Goal: Check status: Check status

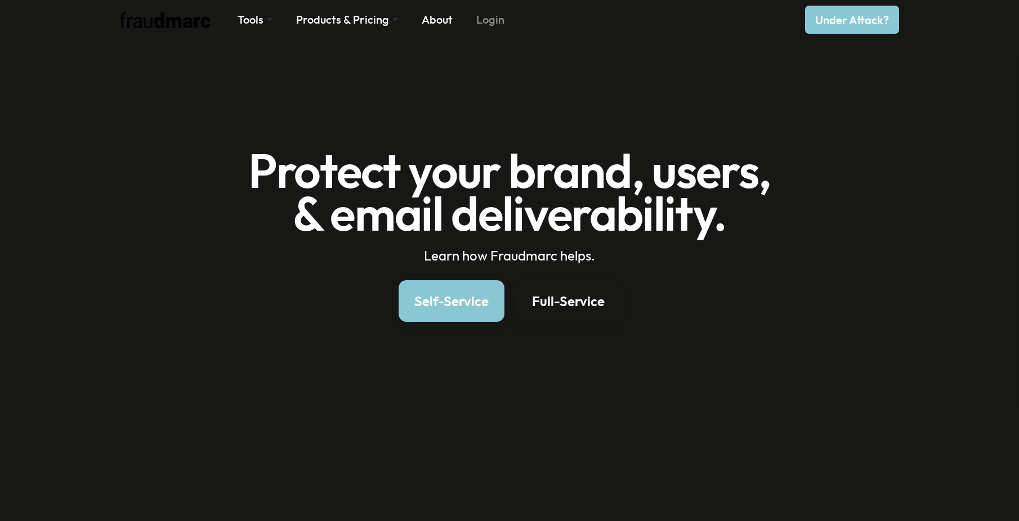
click at [485, 22] on link "Login" at bounding box center [490, 20] width 28 height 16
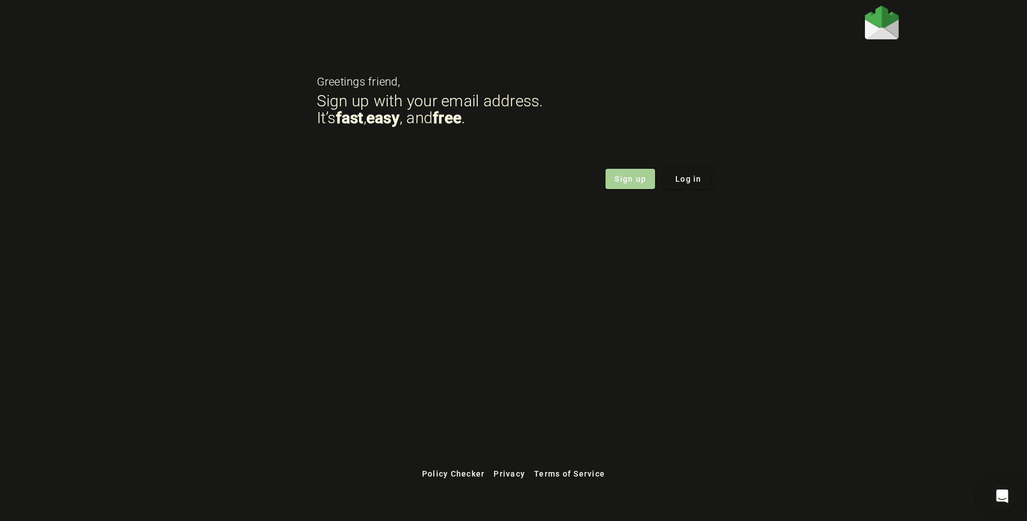
click at [694, 185] on button "Log in" at bounding box center [688, 179] width 44 height 20
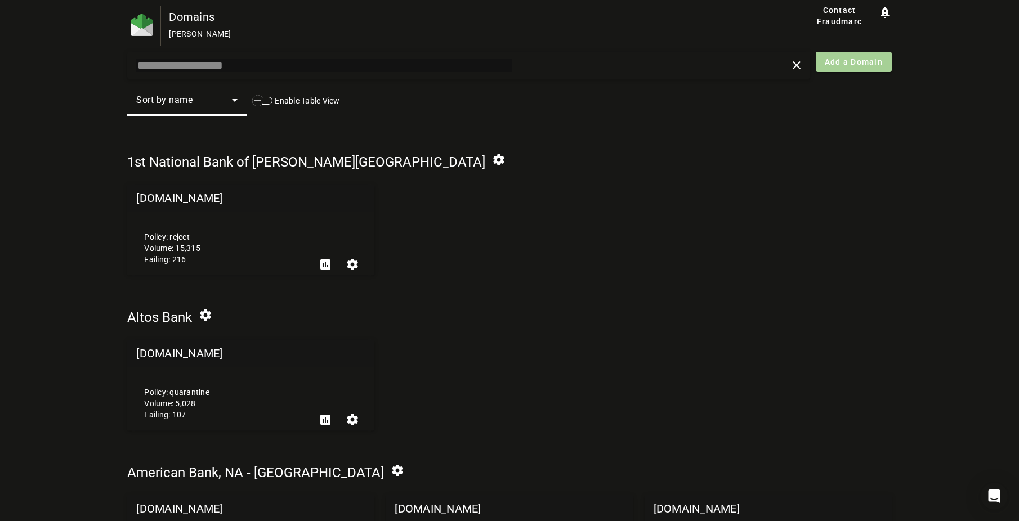
click at [235, 66] on input "text" at bounding box center [323, 66] width 375 height 14
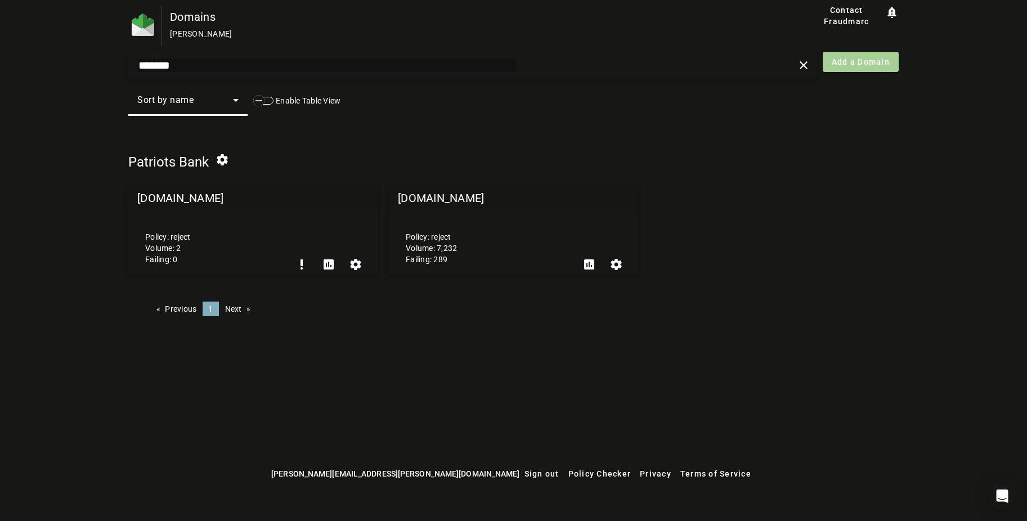
type input "*******"
click at [463, 201] on mat-grid-tile-header "[DOMAIN_NAME]" at bounding box center [513, 198] width 249 height 27
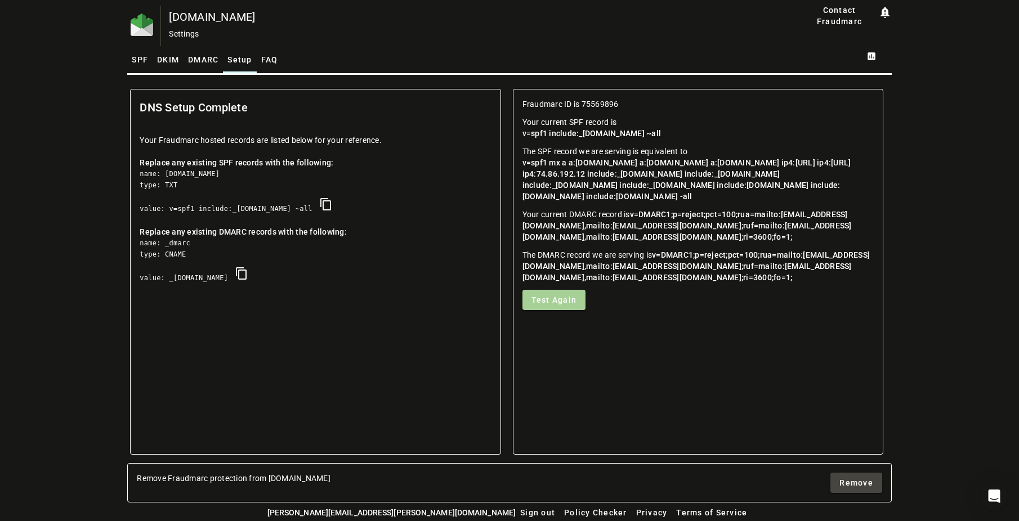
click at [680, 194] on span "v=spf1 mx a a:[DOMAIN_NAME] a:[DOMAIN_NAME] a:[DOMAIN_NAME] ip4:[URL] ip4:[URL]…" at bounding box center [687, 179] width 330 height 43
click at [140, 53] on span "SPF" at bounding box center [140, 59] width 16 height 27
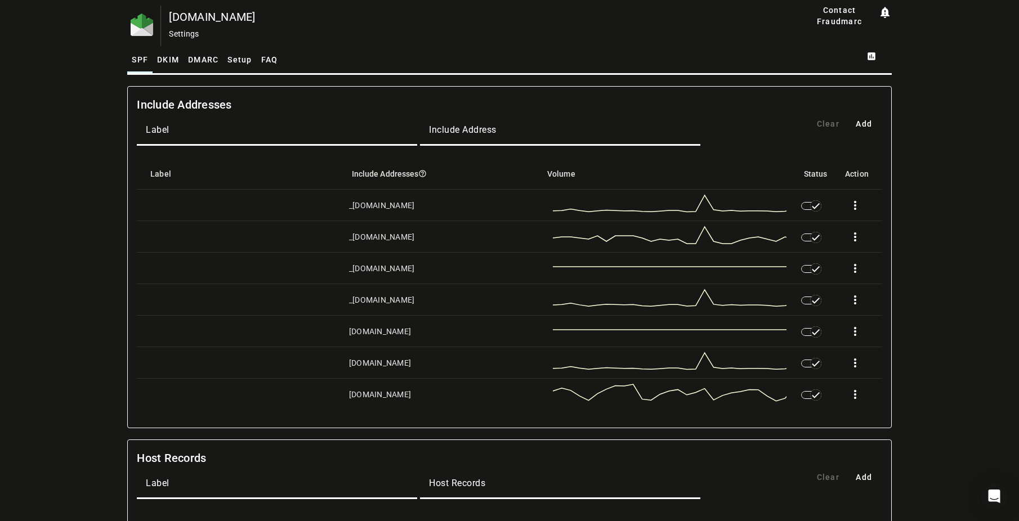
drag, startPoint x: 406, startPoint y: 205, endPoint x: 346, endPoint y: 208, distance: 59.7
click at [346, 208] on mat-cell "_[DOMAIN_NAME]" at bounding box center [436, 206] width 193 height 32
copy div "_[DOMAIN_NAME]"
click at [816, 336] on icon "button" at bounding box center [815, 332] width 10 height 10
click at [860, 328] on span at bounding box center [854, 331] width 27 height 27
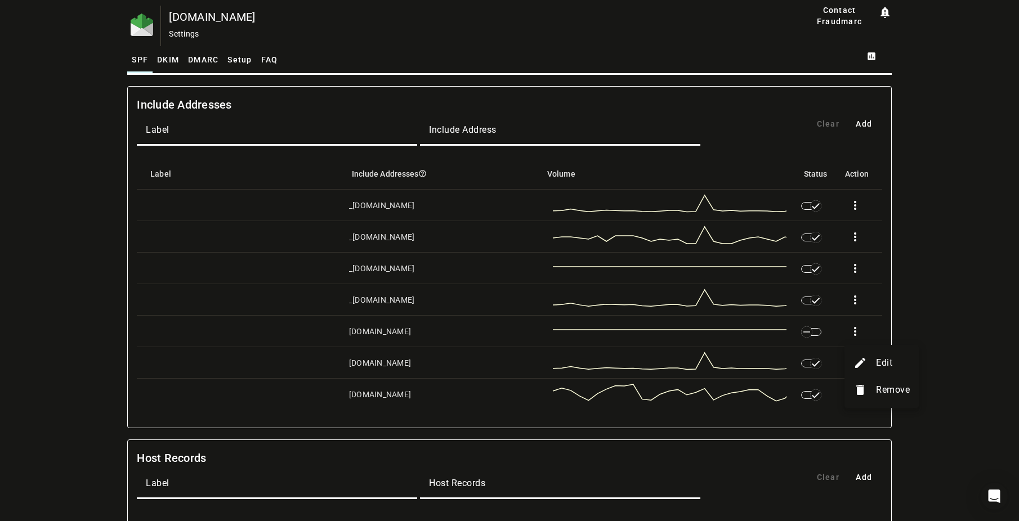
click at [868, 388] on button "delete Remove" at bounding box center [881, 389] width 74 height 27
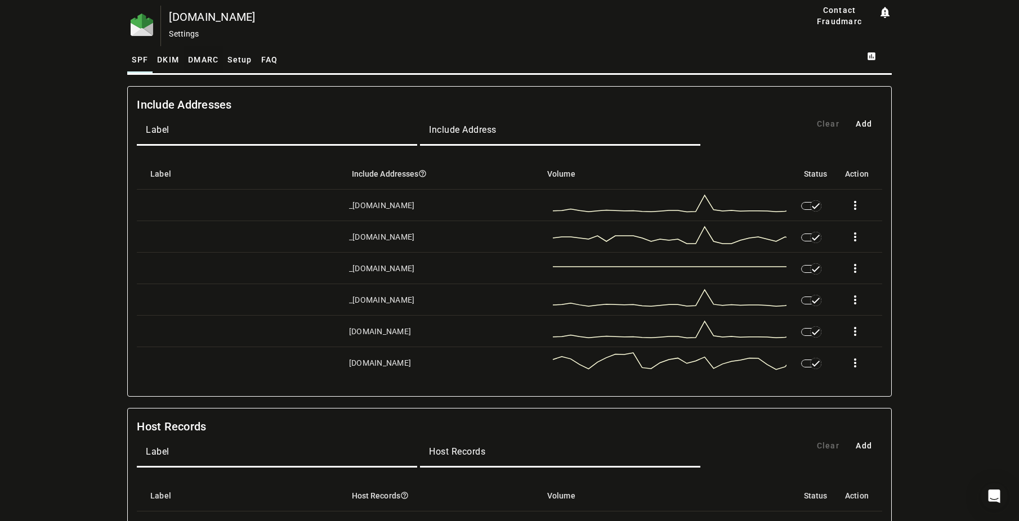
click at [194, 60] on span "DMARC" at bounding box center [203, 60] width 30 height 8
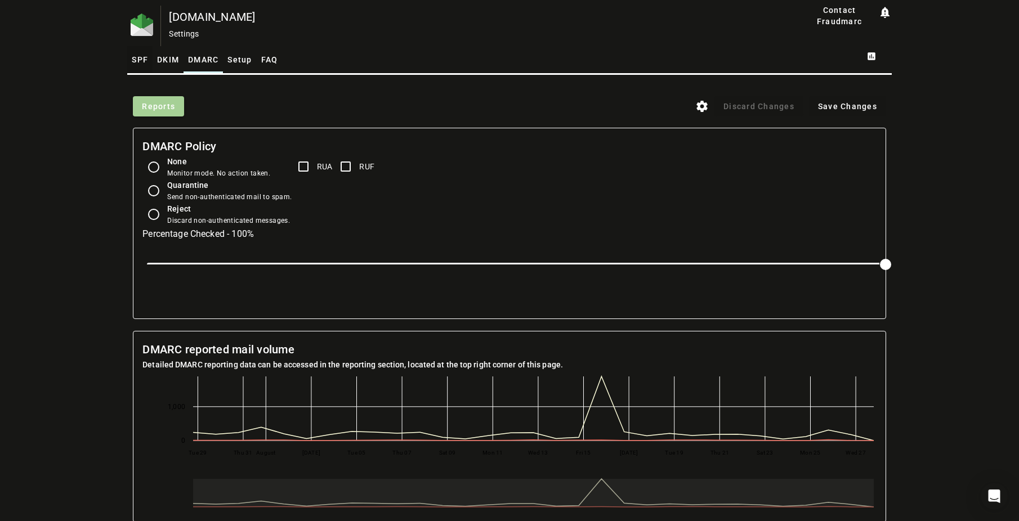
click at [133, 59] on span "SPF" at bounding box center [140, 60] width 16 height 8
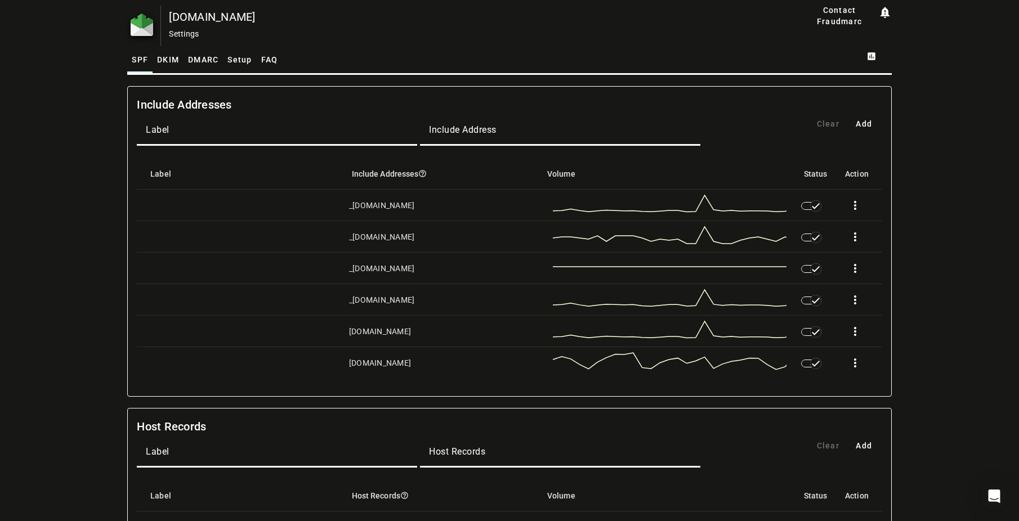
click at [145, 23] on img at bounding box center [142, 25] width 23 height 23
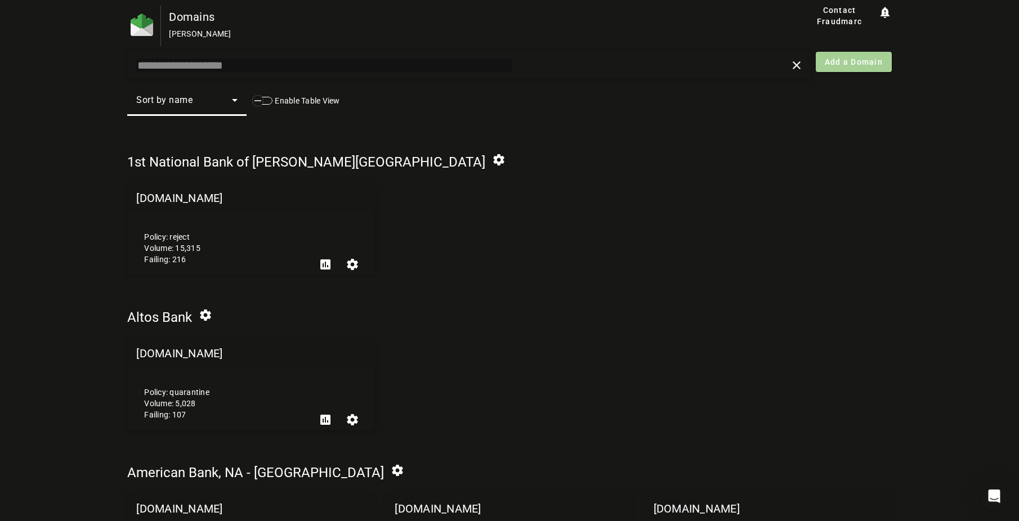
click at [180, 67] on input "text" at bounding box center [323, 66] width 375 height 14
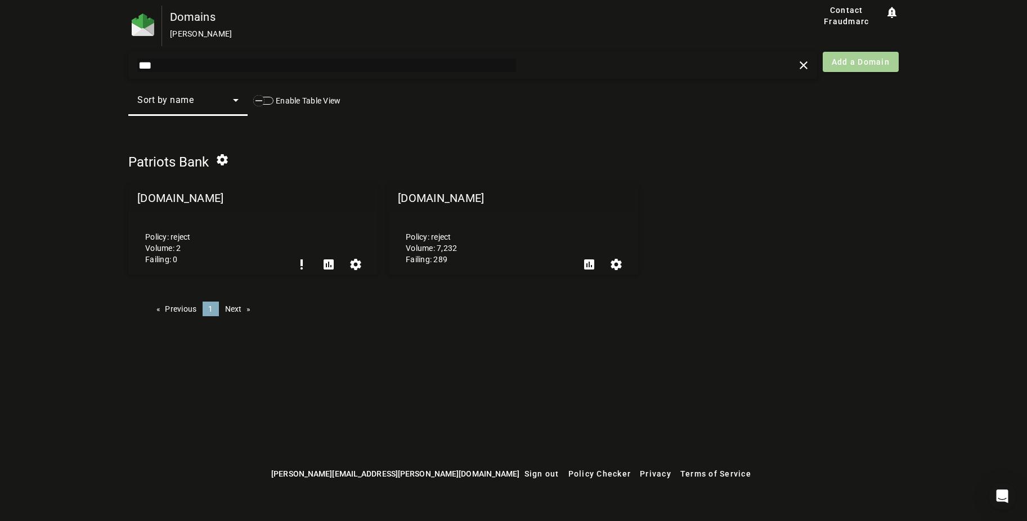
type input "***"
click at [181, 194] on mat-grid-tile-header "[DOMAIN_NAME]" at bounding box center [252, 198] width 249 height 27
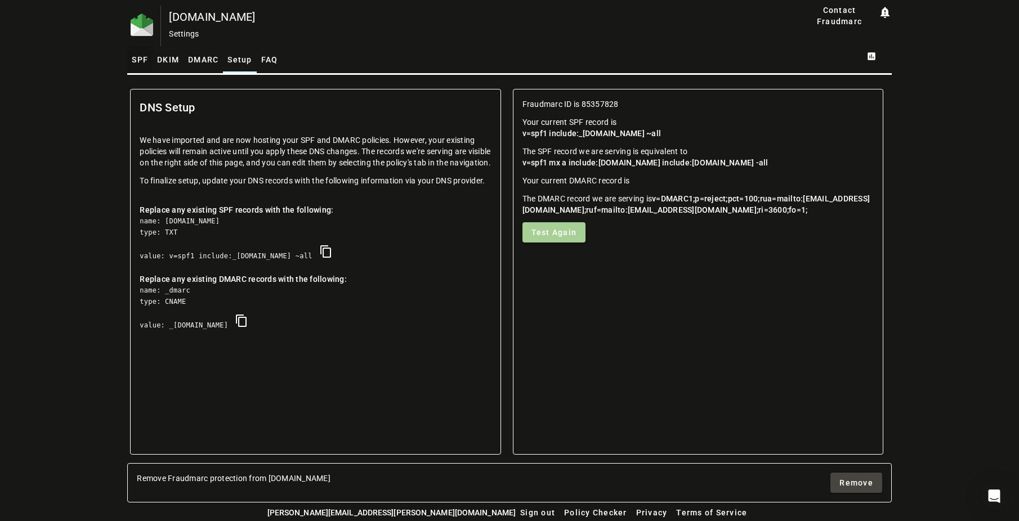
click at [132, 56] on span "SPF" at bounding box center [140, 60] width 16 height 8
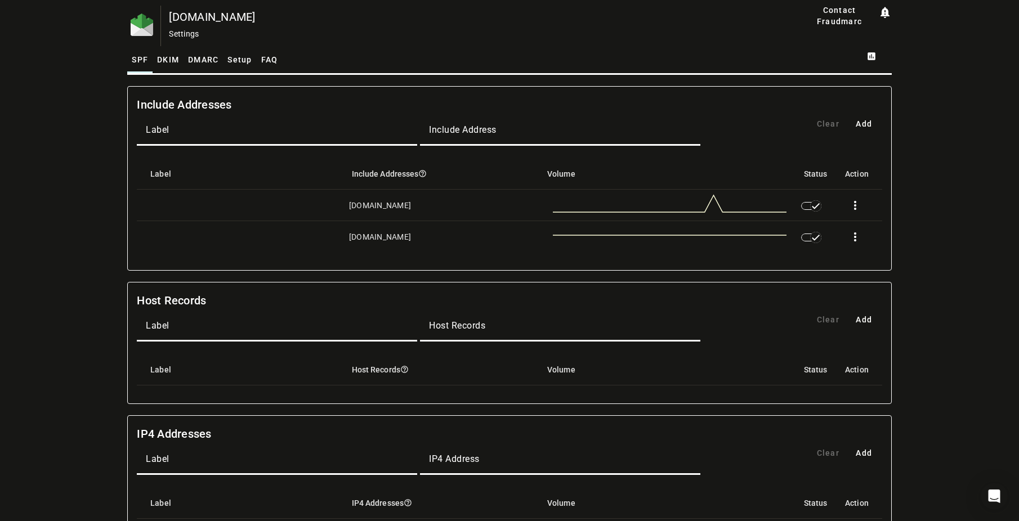
click at [927, 210] on div "[DOMAIN_NAME] Settings Contact Fraudmarc notification_important Settings SPF DK…" at bounding box center [509, 492] width 1019 height 973
click at [953, 308] on div "[DOMAIN_NAME] Settings Contact Fraudmarc notification_important Settings SPF DK…" at bounding box center [509, 492] width 1019 height 973
click at [140, 22] on img at bounding box center [142, 25] width 23 height 23
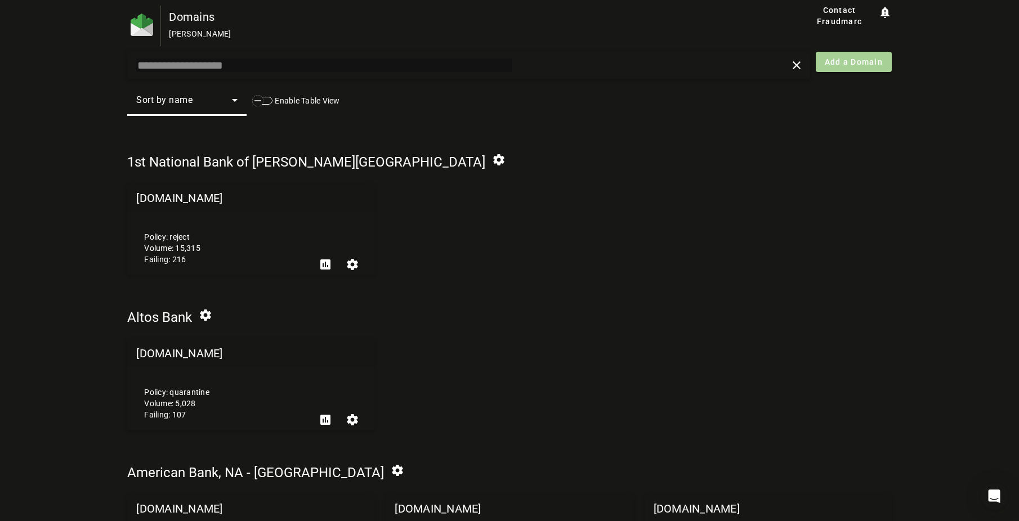
click at [177, 74] on div "clear" at bounding box center [468, 65] width 683 height 27
click at [182, 66] on input "text" at bounding box center [323, 66] width 375 height 14
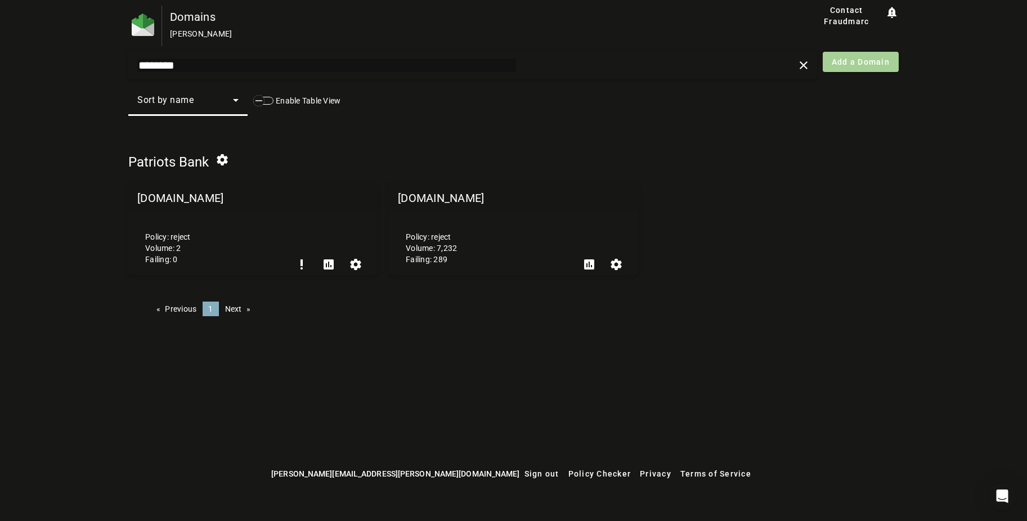
type input "********"
click at [440, 195] on mat-grid-tile-header "[DOMAIN_NAME]" at bounding box center [513, 198] width 249 height 27
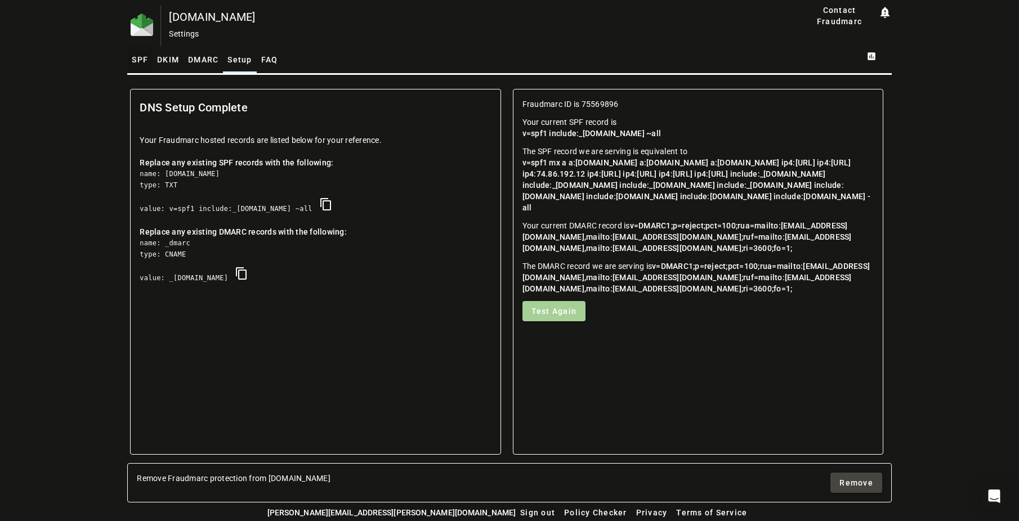
click at [138, 59] on span "SPF" at bounding box center [140, 60] width 16 height 8
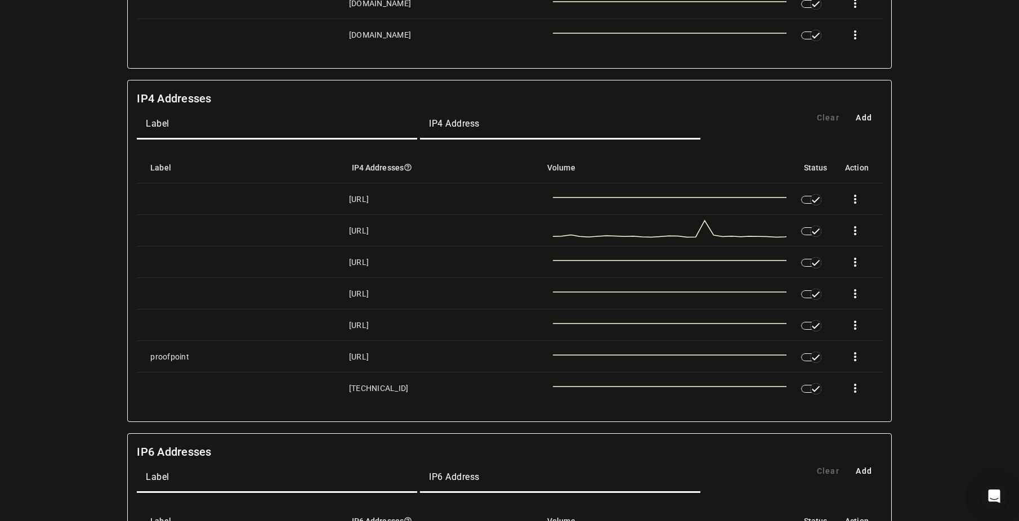
scroll to position [619, 0]
click at [786, 237] on circle at bounding box center [785, 237] width 6 height 6
click at [366, 230] on div "[URL]" at bounding box center [359, 230] width 20 height 11
click at [966, 227] on div "[DOMAIN_NAME] Settings Contact Fraudmarc notification_important Settings SPF DK…" at bounding box center [509, 125] width 1019 height 1476
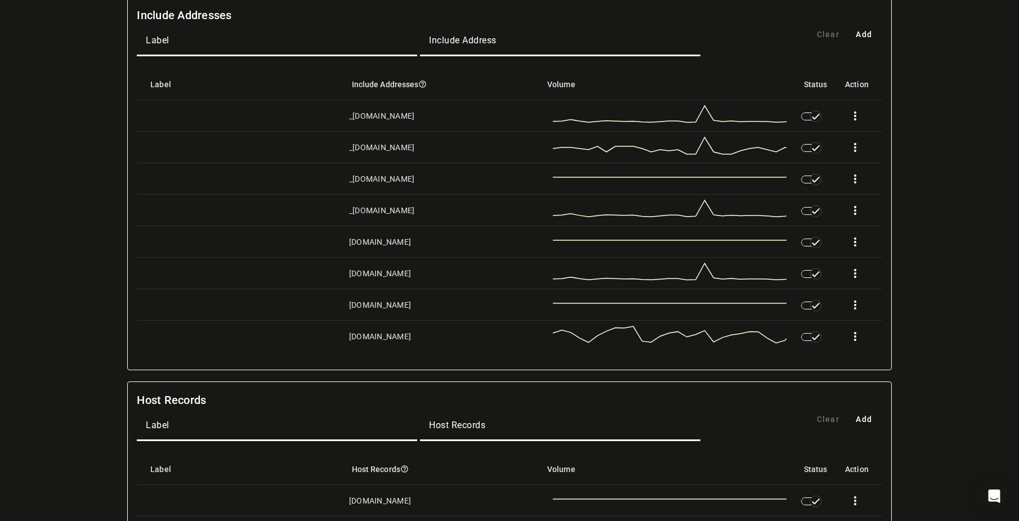
scroll to position [0, 0]
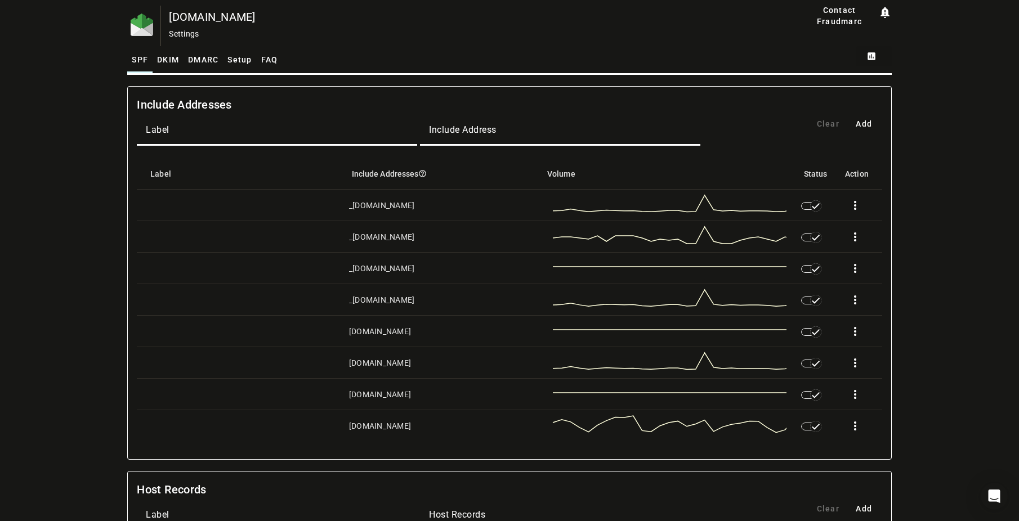
click at [876, 55] on span at bounding box center [873, 56] width 36 height 27
click at [910, 83] on span "DMARC Report" at bounding box center [900, 85] width 66 height 14
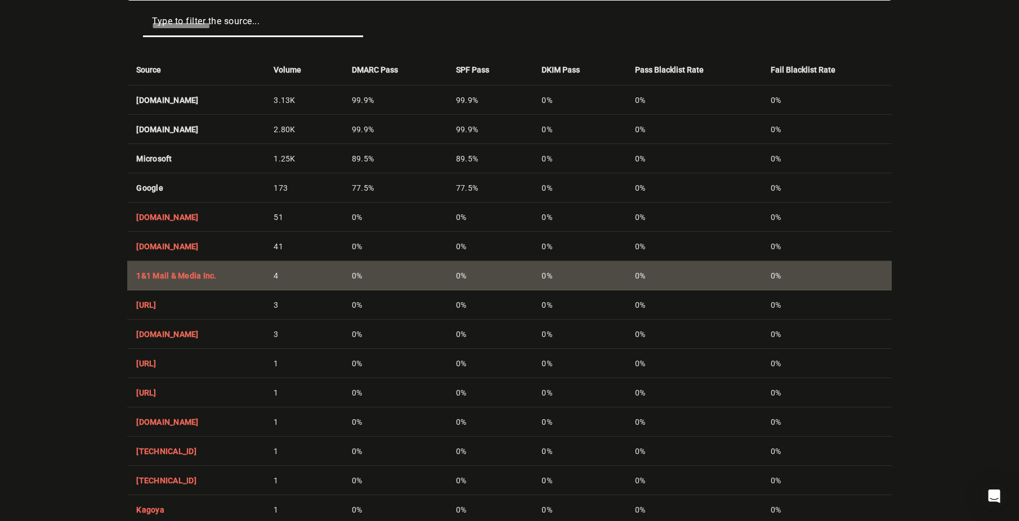
scroll to position [344, 0]
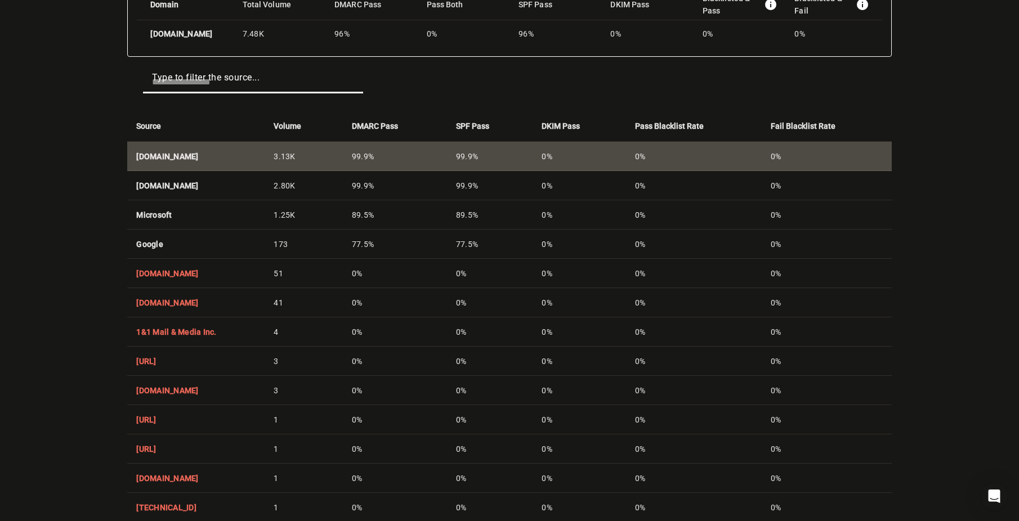
click at [198, 152] on strong "[DOMAIN_NAME]" at bounding box center [167, 156] width 62 height 9
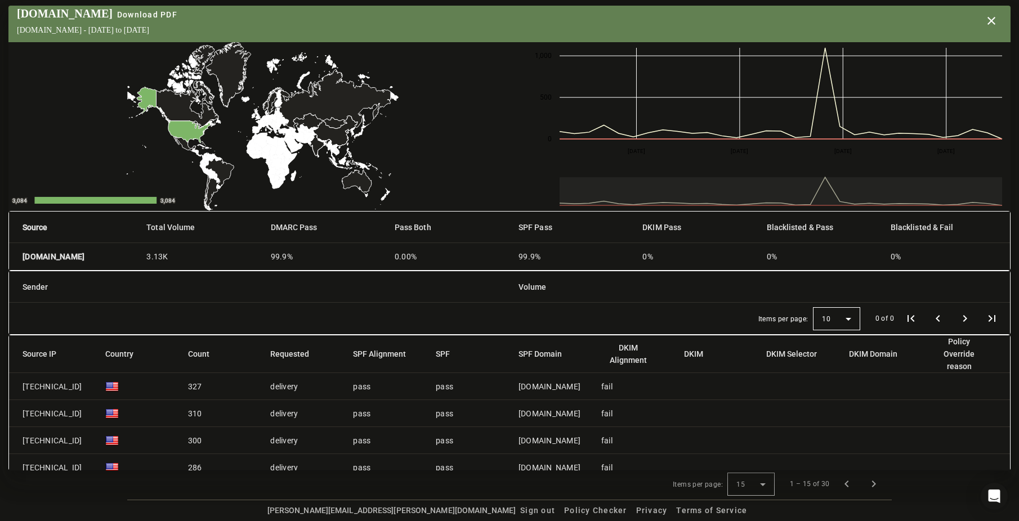
scroll to position [0, 0]
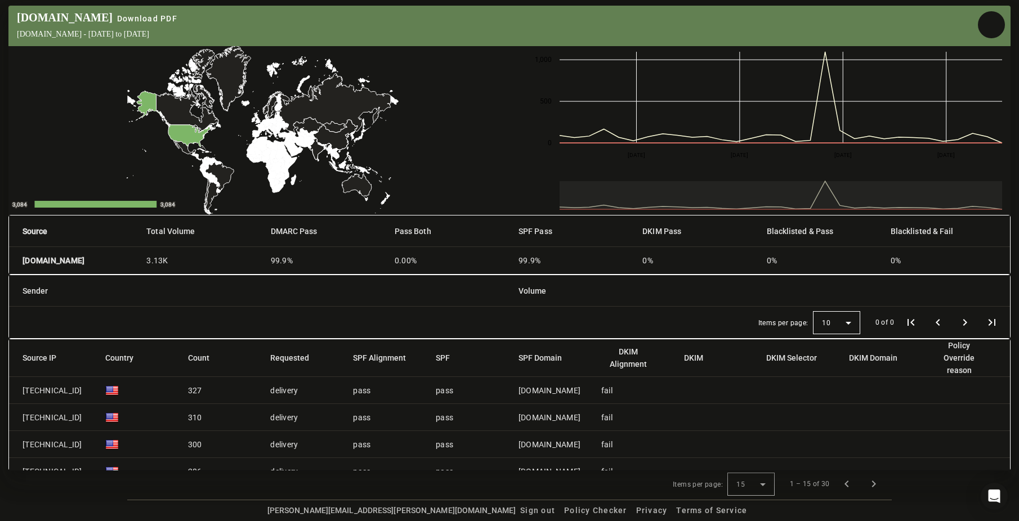
click at [989, 22] on span "button" at bounding box center [990, 24] width 27 height 27
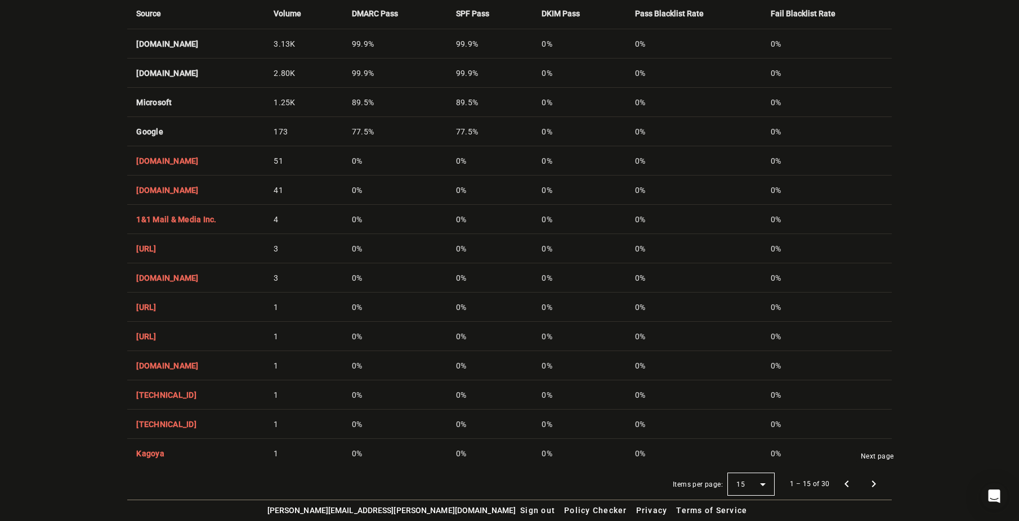
click at [881, 478] on span "Next page" at bounding box center [873, 483] width 27 height 27
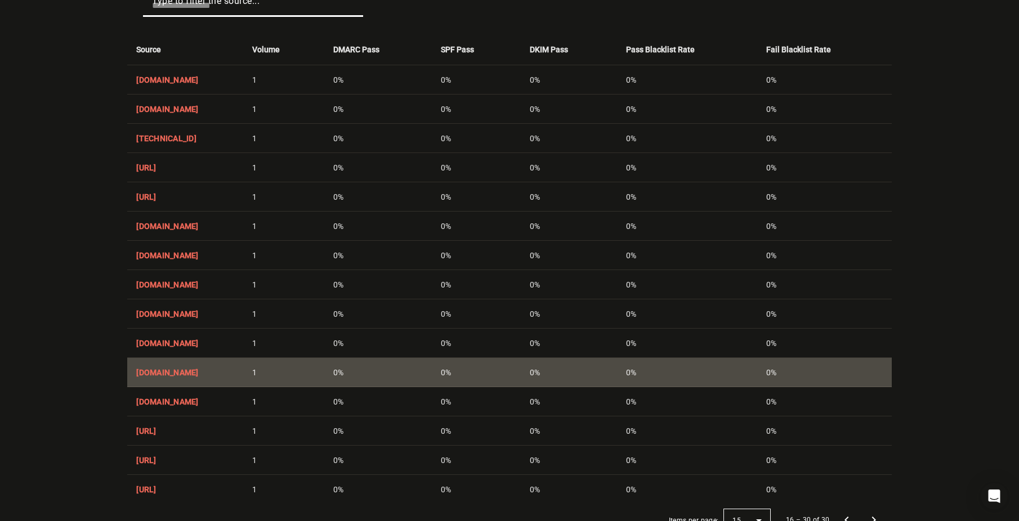
scroll to position [456, 0]
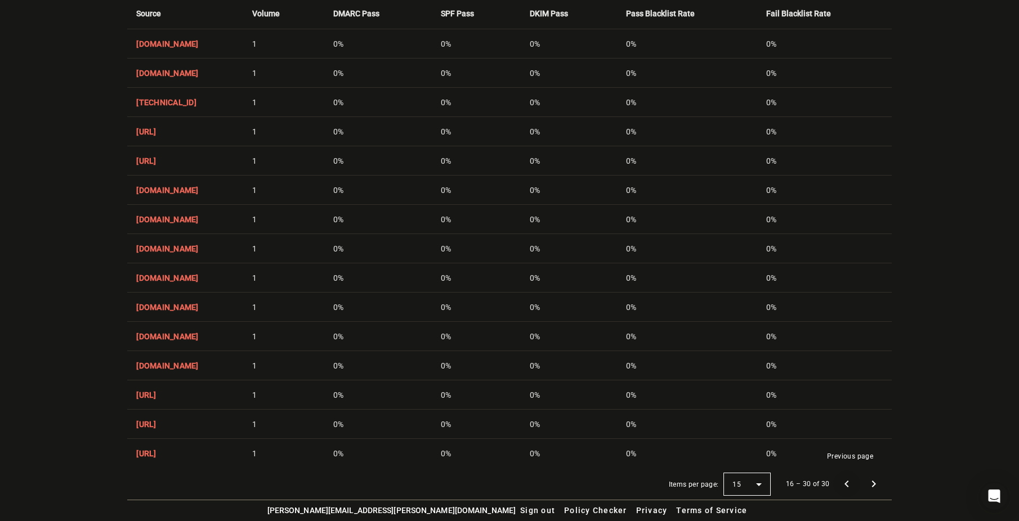
click at [848, 480] on span "Previous page" at bounding box center [846, 483] width 27 height 27
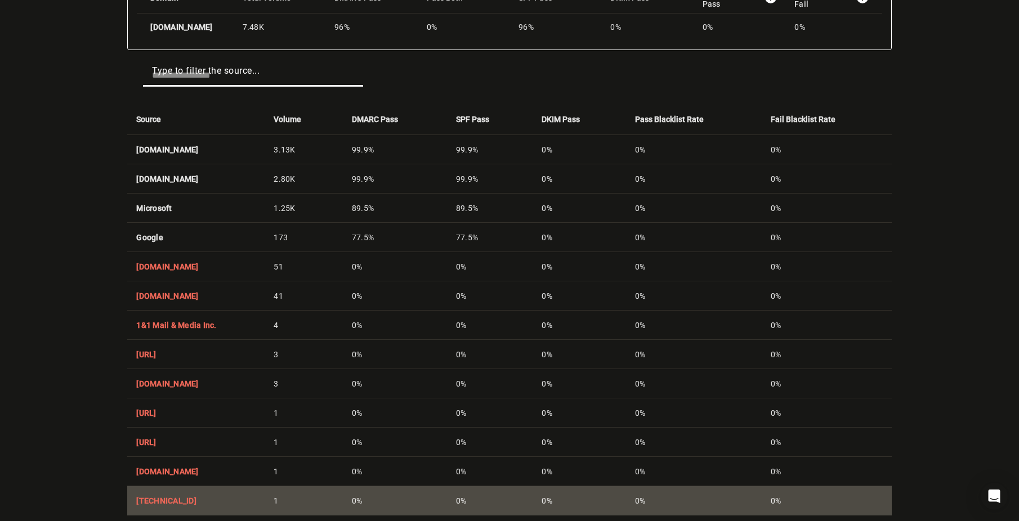
scroll to position [344, 0]
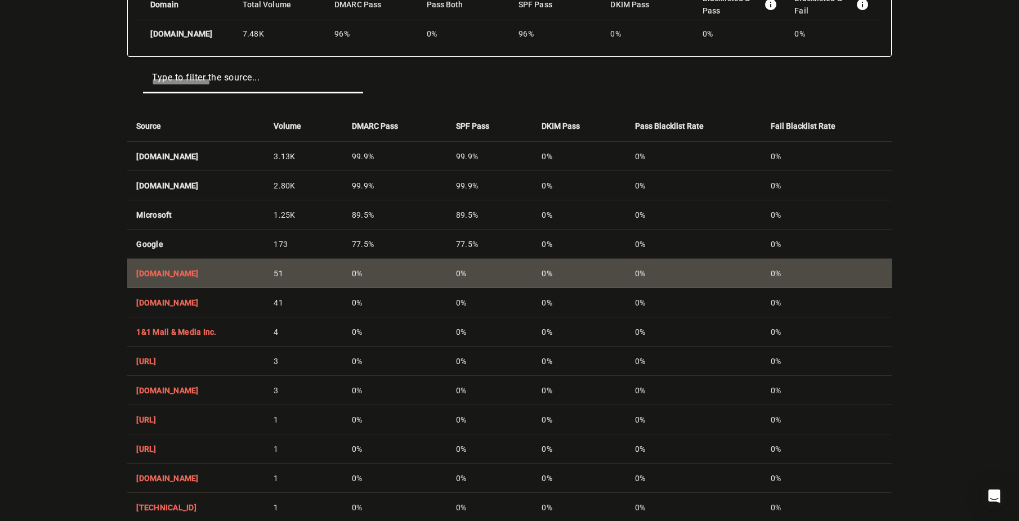
click at [195, 271] on strong "[DOMAIN_NAME]" at bounding box center [167, 273] width 62 height 9
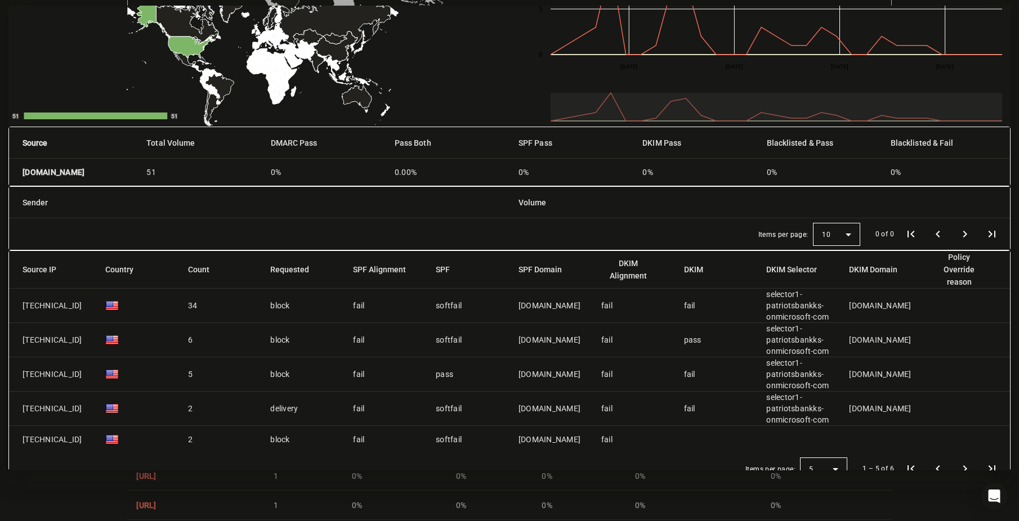
scroll to position [97, 0]
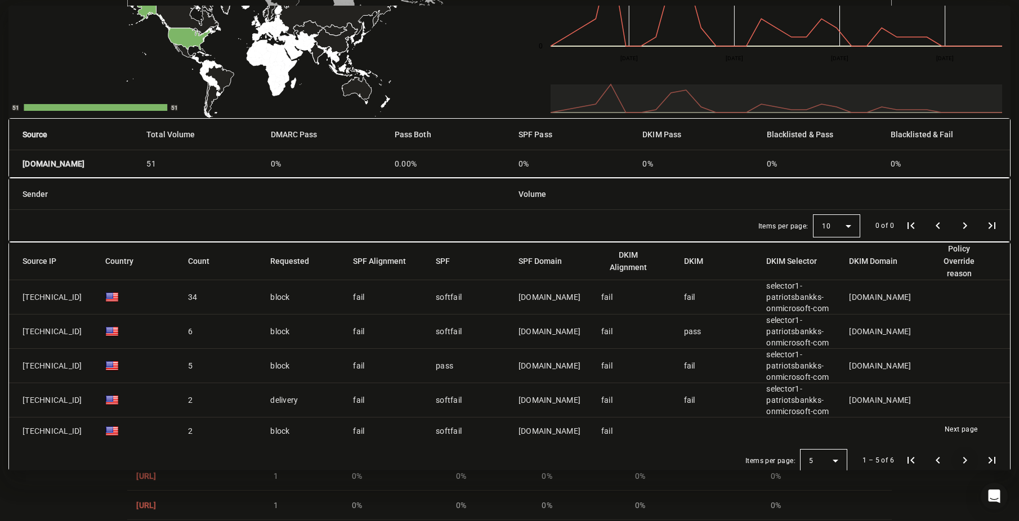
click at [967, 457] on span "Next page" at bounding box center [964, 460] width 27 height 27
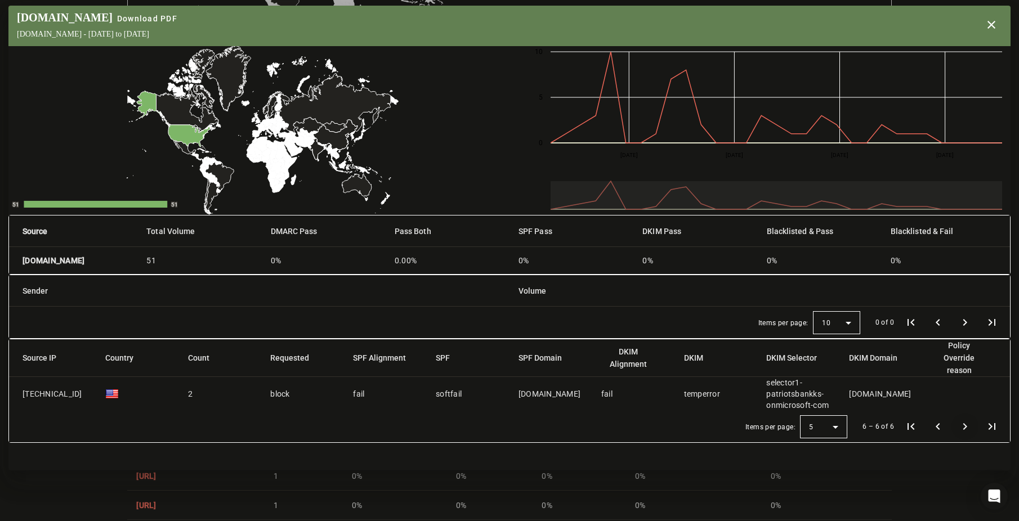
scroll to position [0, 0]
click at [994, 19] on span "button" at bounding box center [990, 24] width 27 height 27
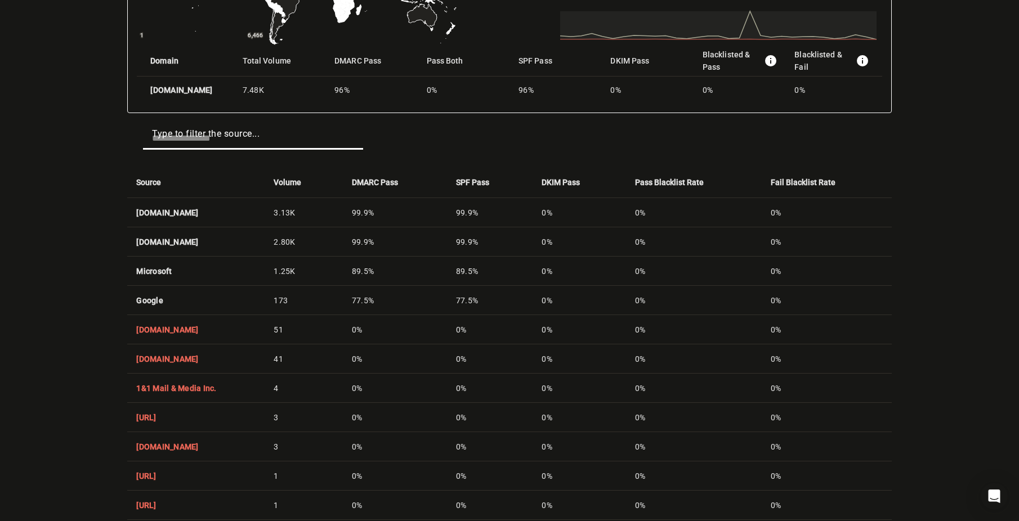
click at [922, 132] on div "[DOMAIN_NAME] Reports Contact Fraudmarc notification_important Reports DMARC Re…" at bounding box center [509, 193] width 1019 height 951
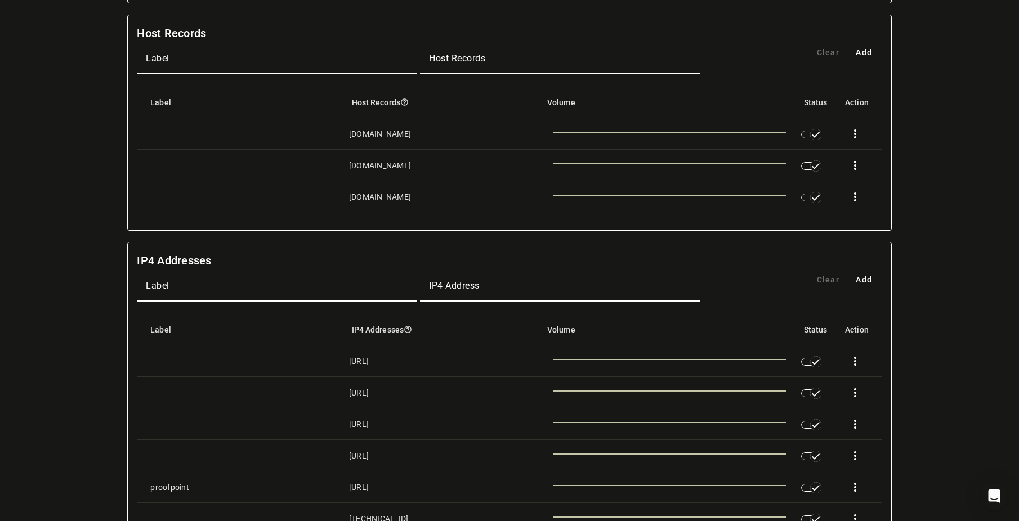
scroll to position [394, 0]
